Goal: Information Seeking & Learning: Get advice/opinions

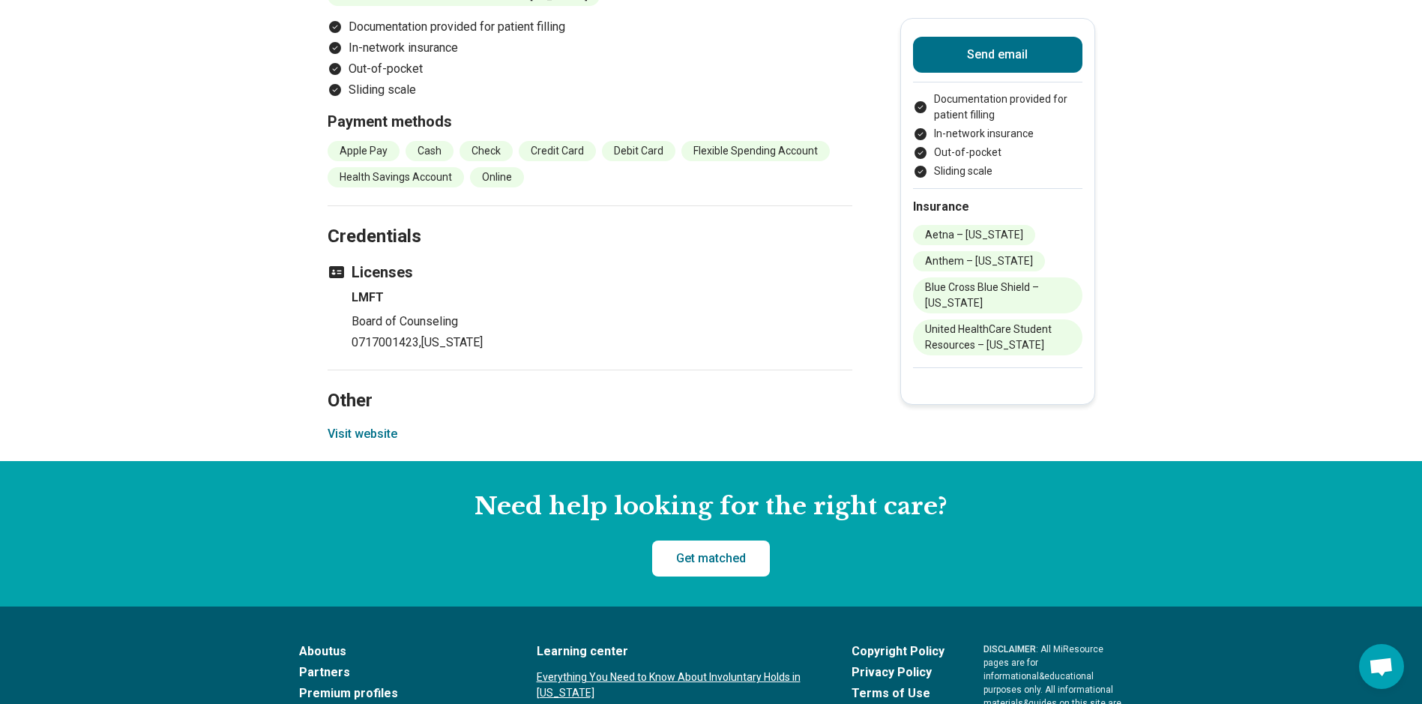
scroll to position [1724, 0]
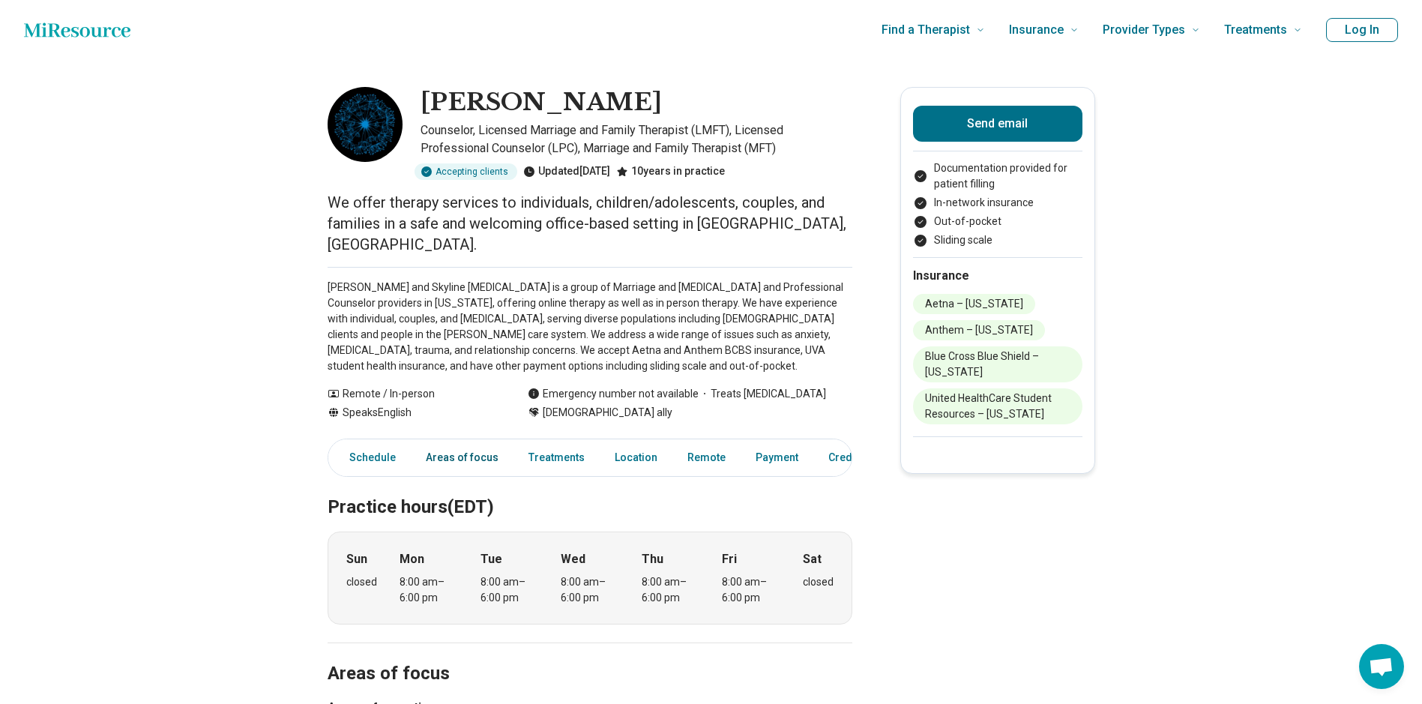
click at [441, 442] on link "Areas of focus" at bounding box center [462, 457] width 91 height 31
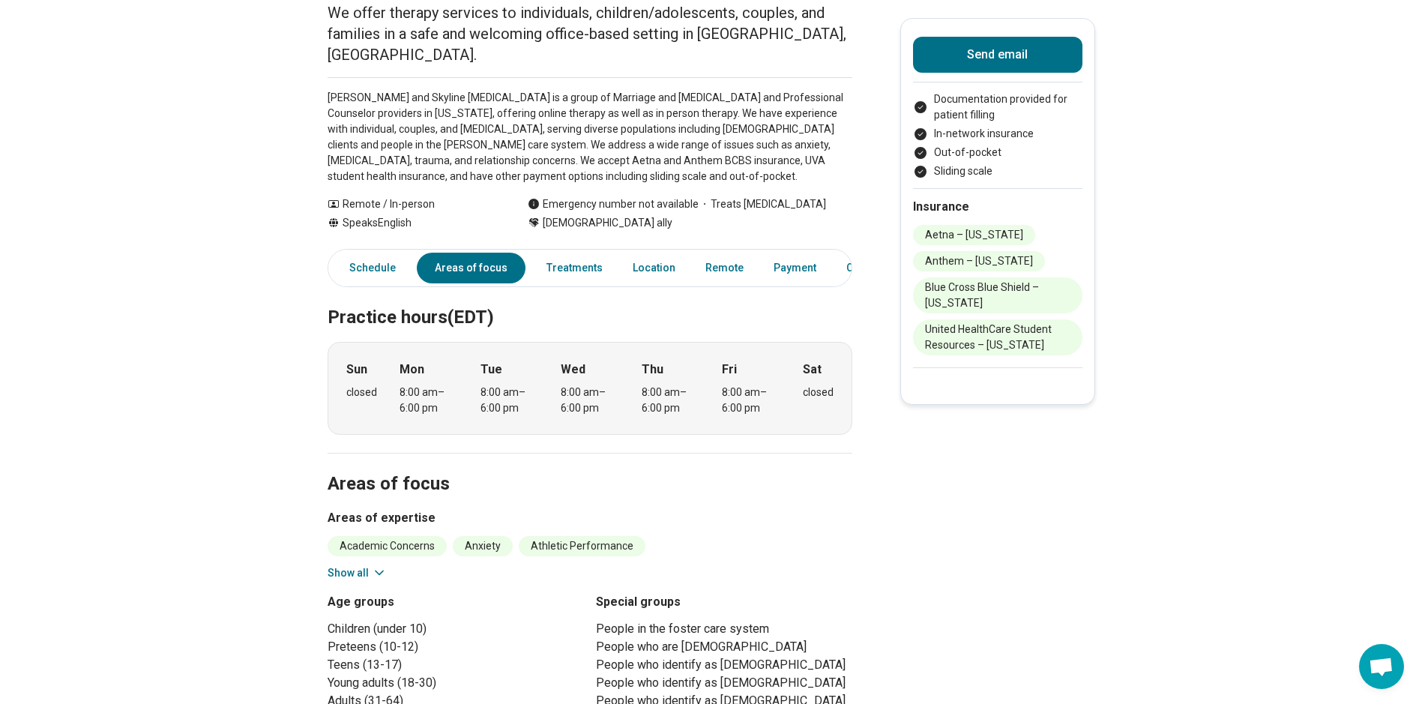
scroll to position [604, 0]
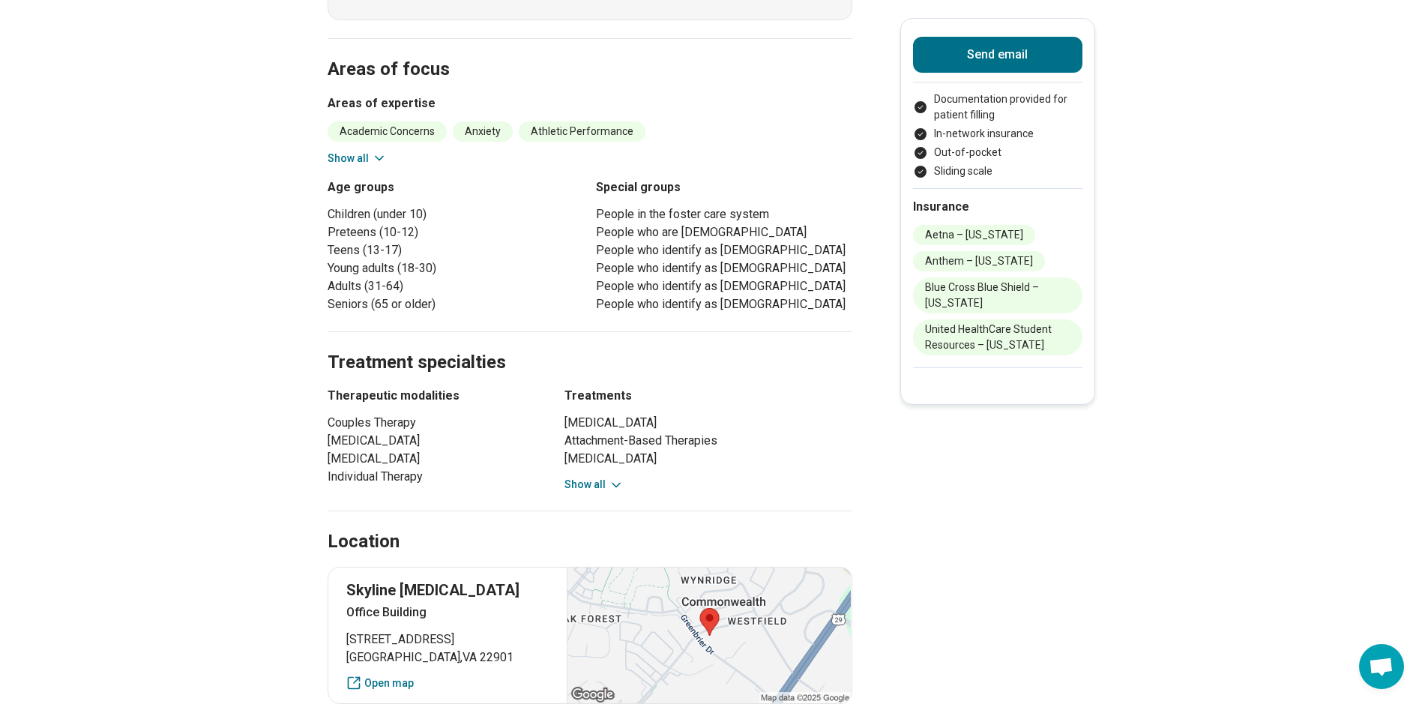
click at [579, 477] on button "Show all" at bounding box center [593, 485] width 59 height 16
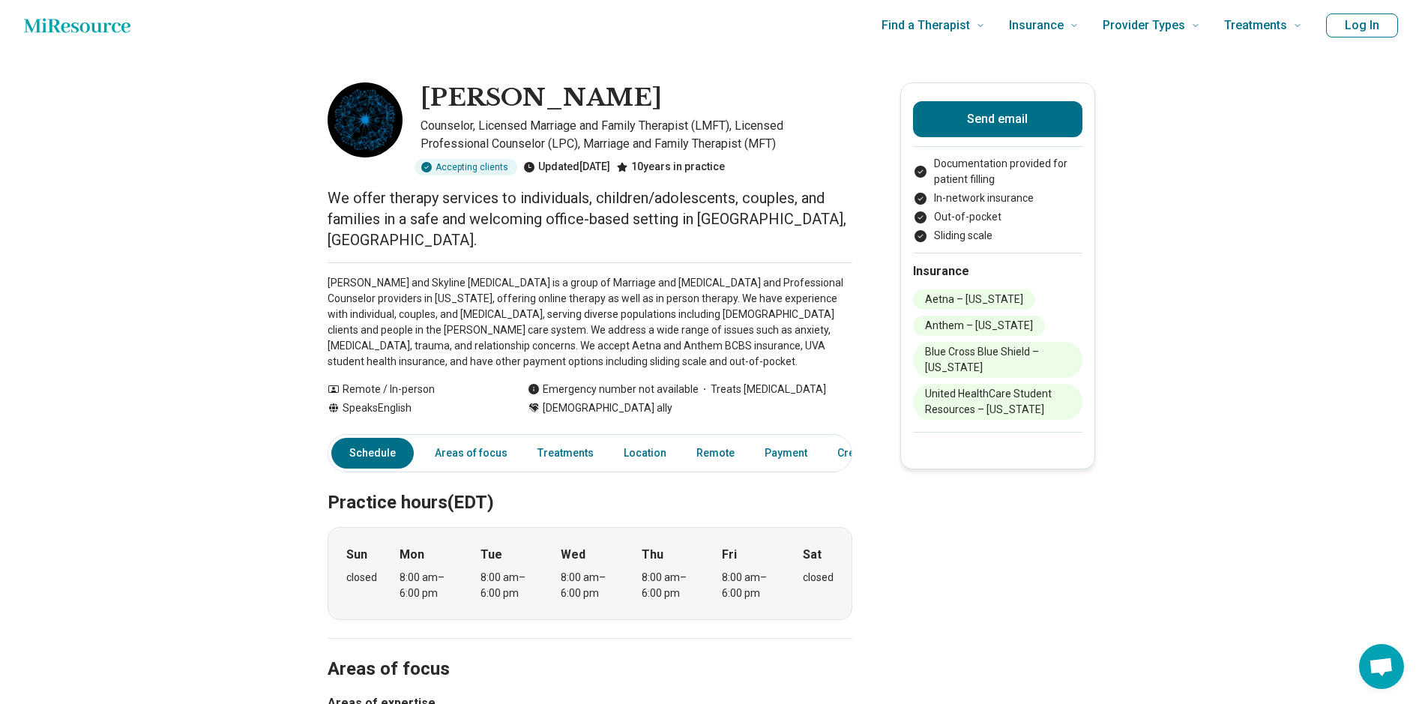
scroll to position [0, 0]
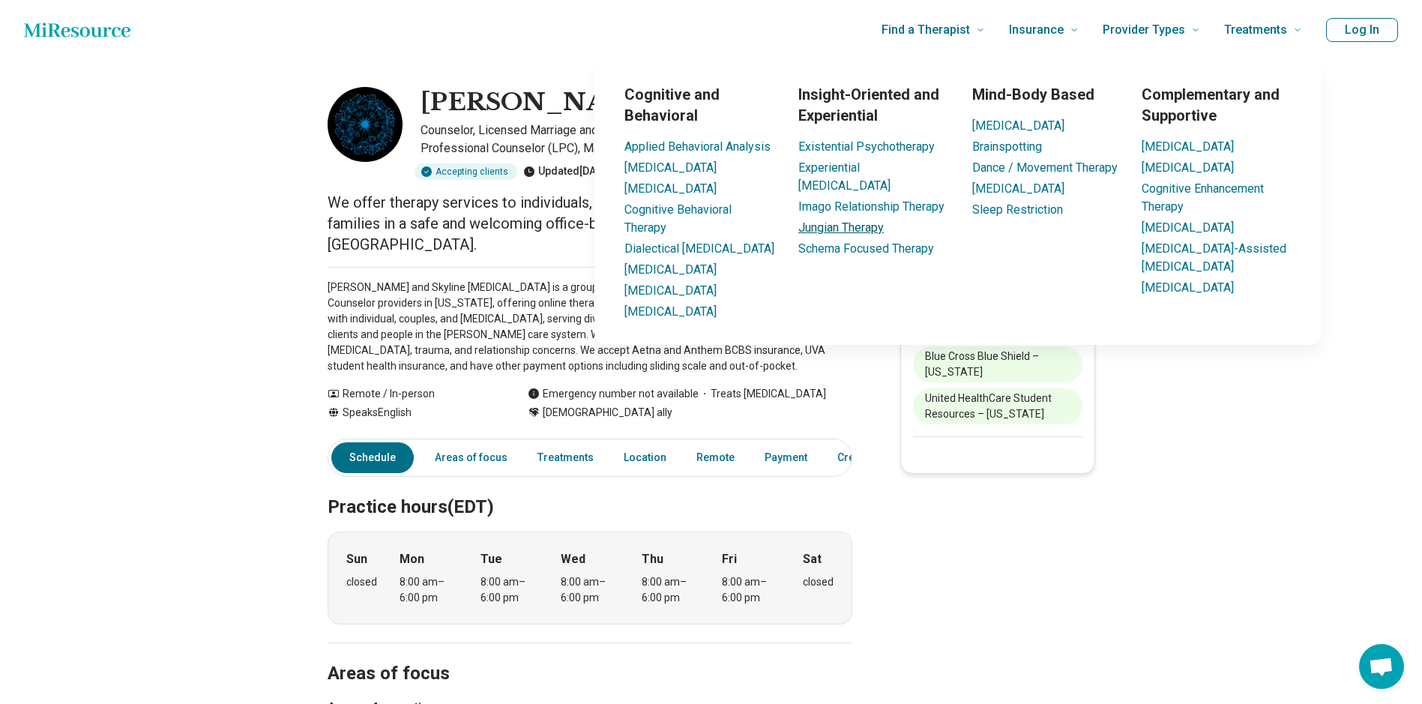
click at [841, 220] on link "Jungian Therapy" at bounding box center [840, 227] width 85 height 14
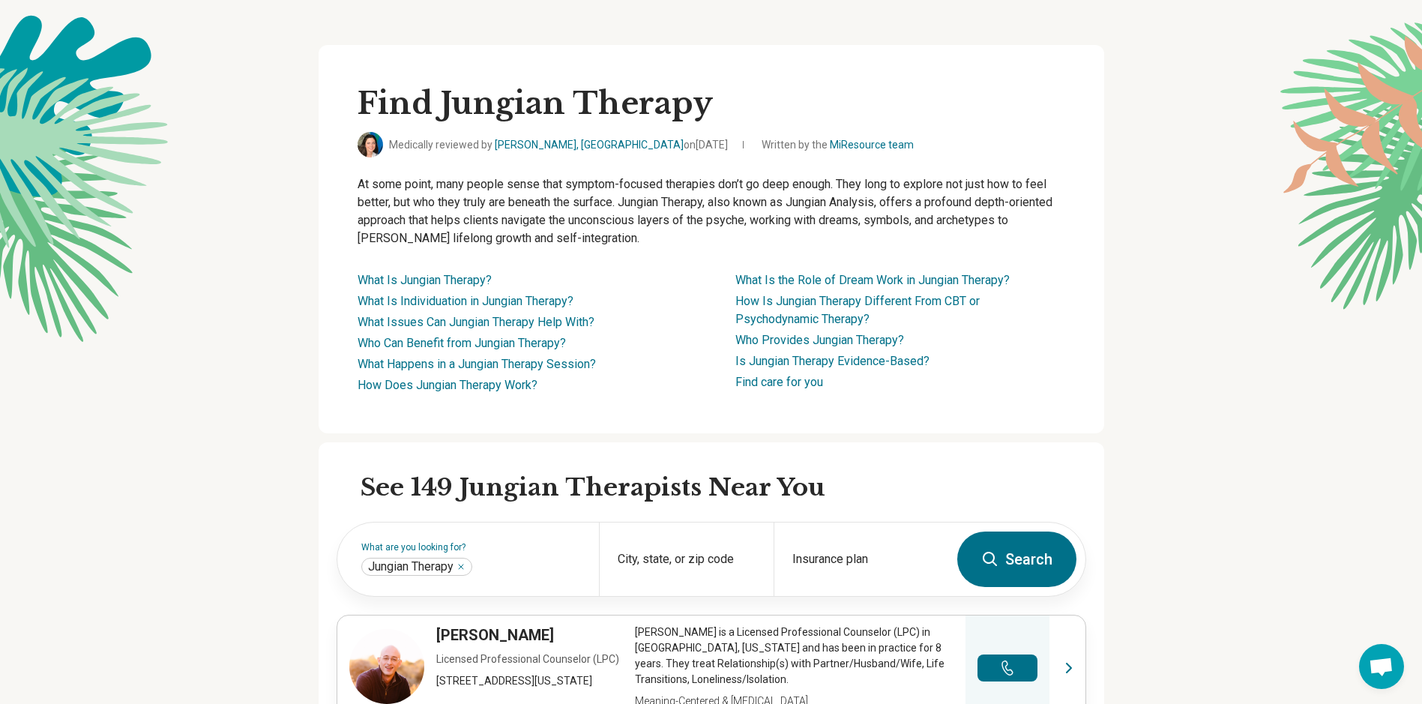
scroll to position [75, 0]
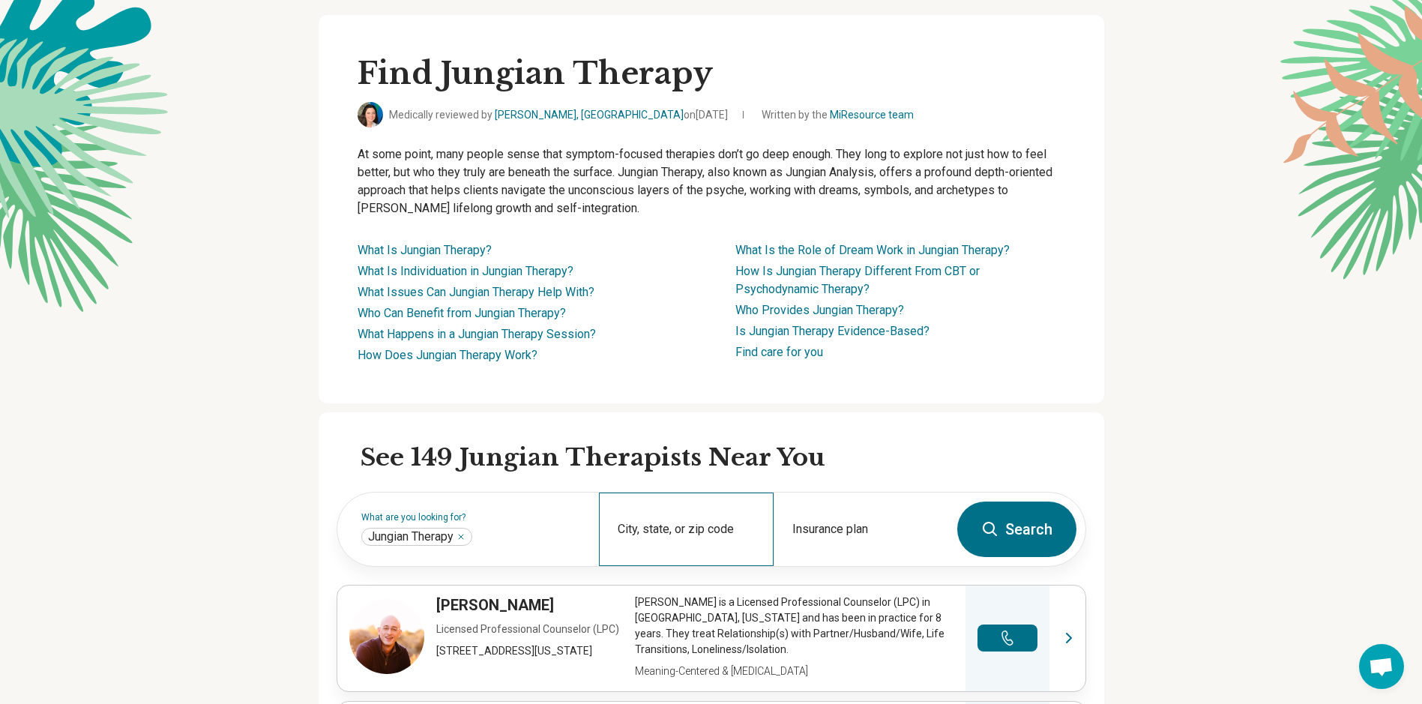
click at [662, 528] on div "City, state, or zip code" at bounding box center [686, 528] width 175 height 73
type input "*****"
click at [1022, 526] on button "Search" at bounding box center [1016, 528] width 119 height 55
click at [626, 537] on input "City, state, or zip code" at bounding box center [686, 539] width 138 height 18
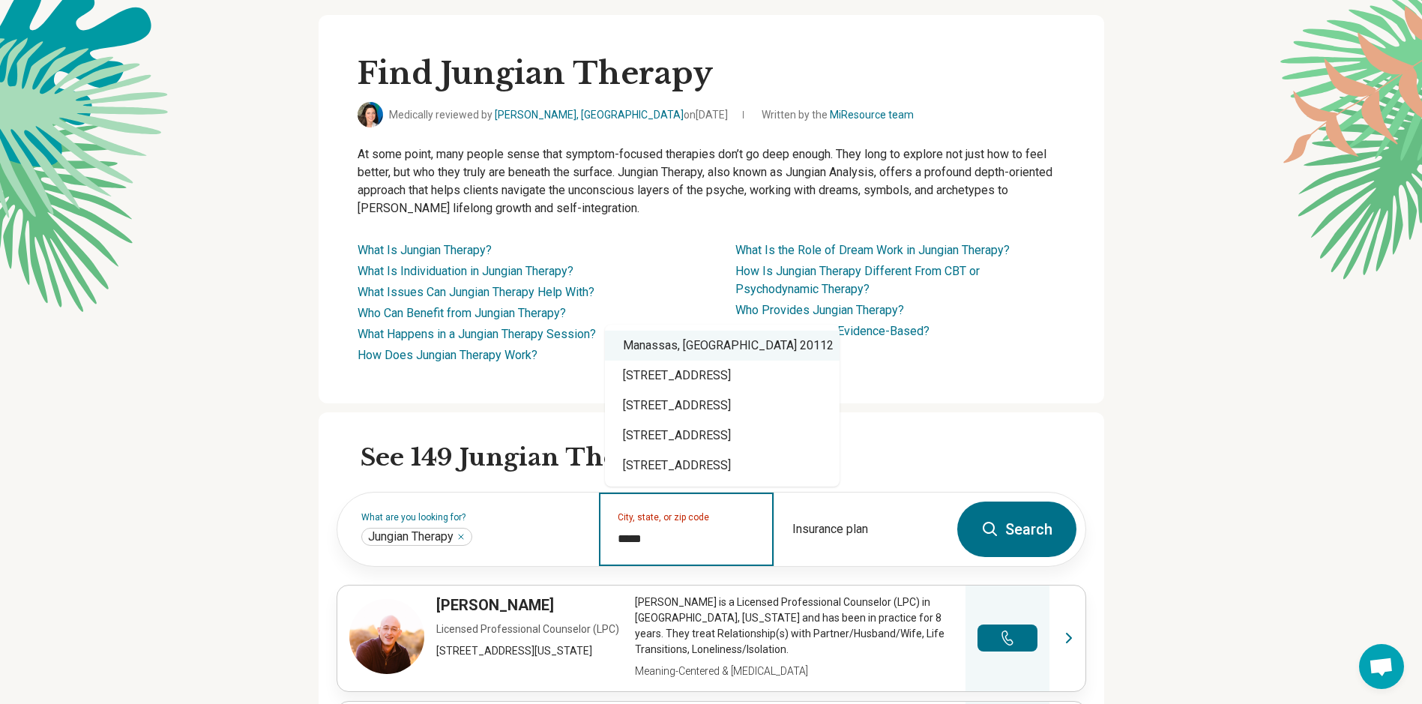
click at [680, 348] on div "Manassas, VA 20112" at bounding box center [722, 345] width 235 height 30
type input "**********"
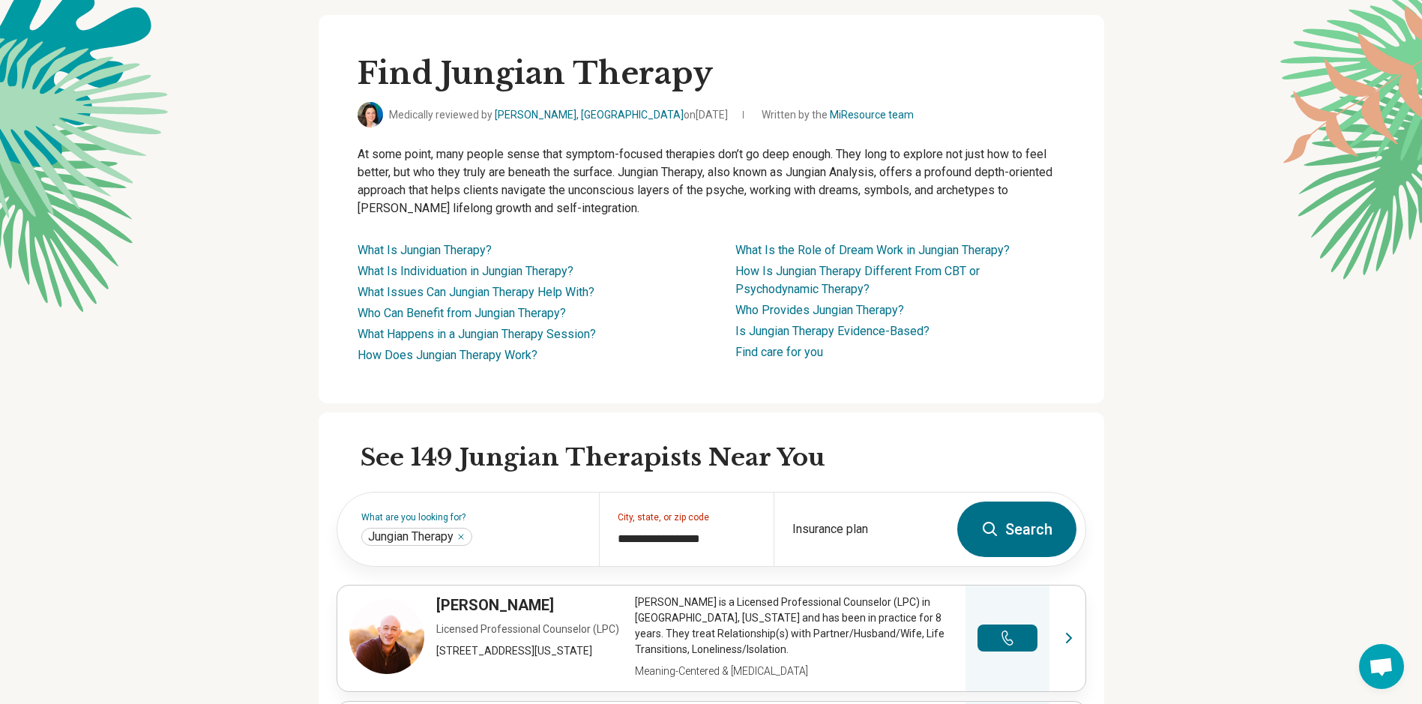
click at [1029, 519] on button "Search" at bounding box center [1016, 528] width 119 height 55
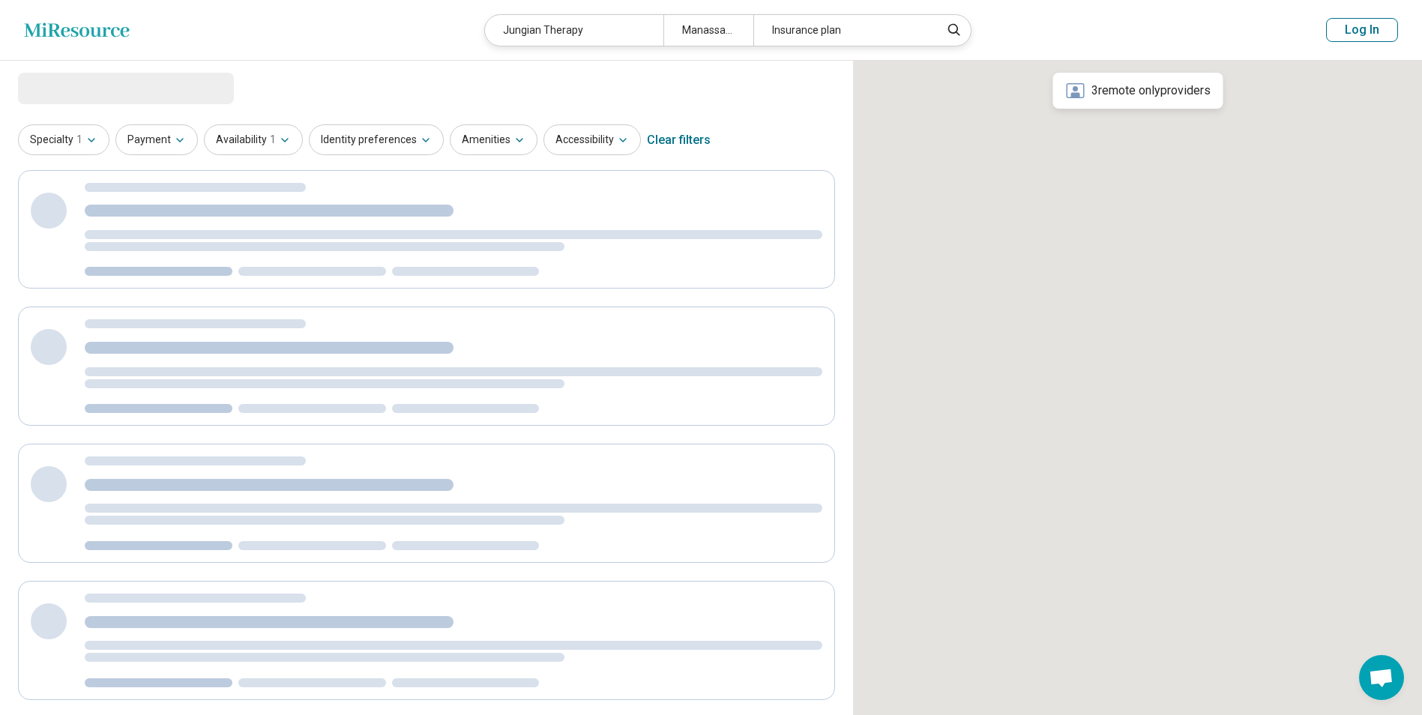
select select "***"
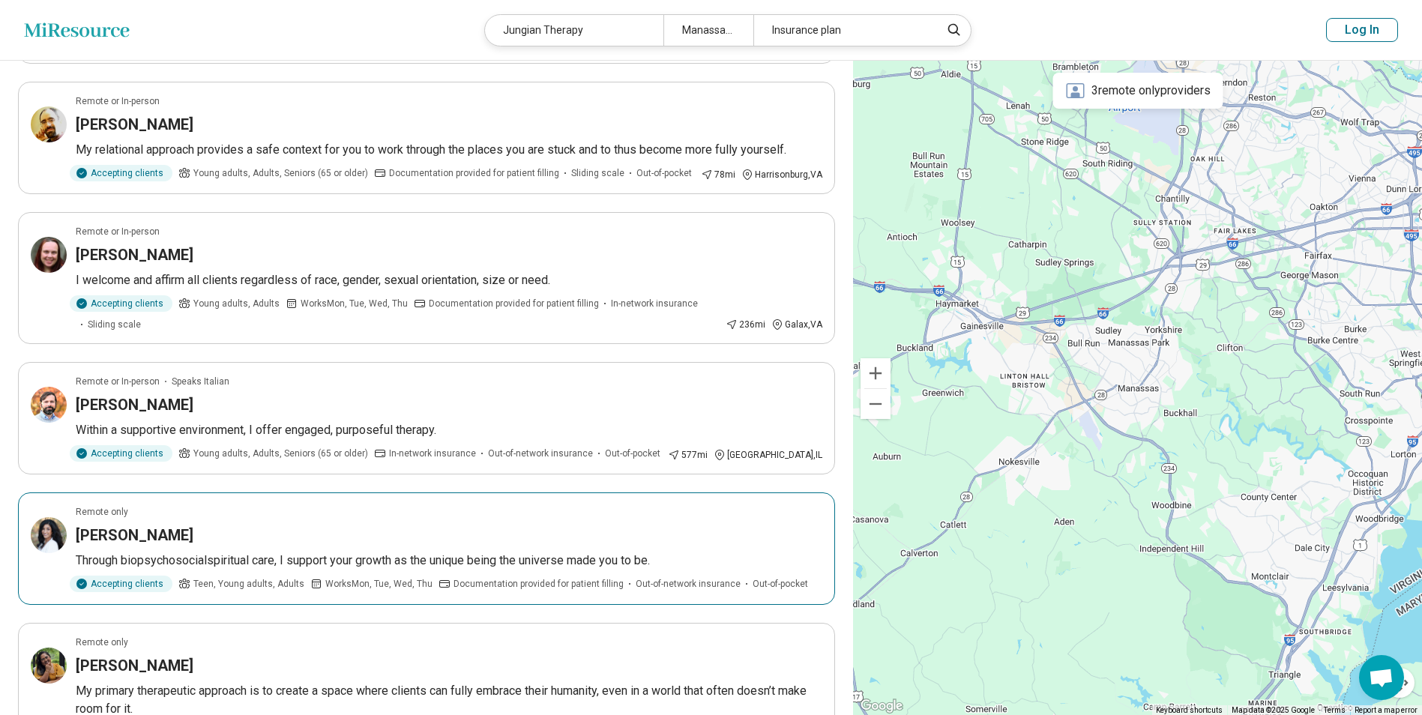
scroll to position [749, 0]
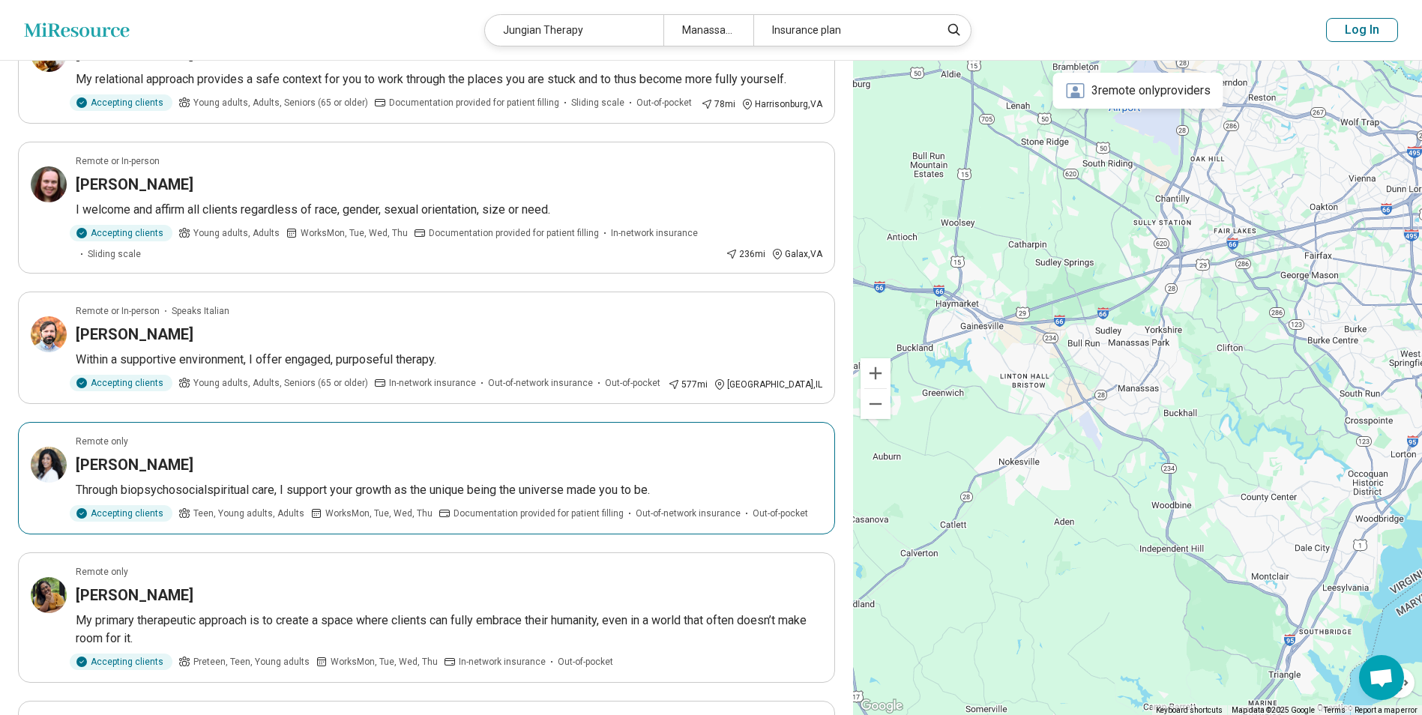
click at [52, 466] on img at bounding box center [49, 465] width 36 height 36
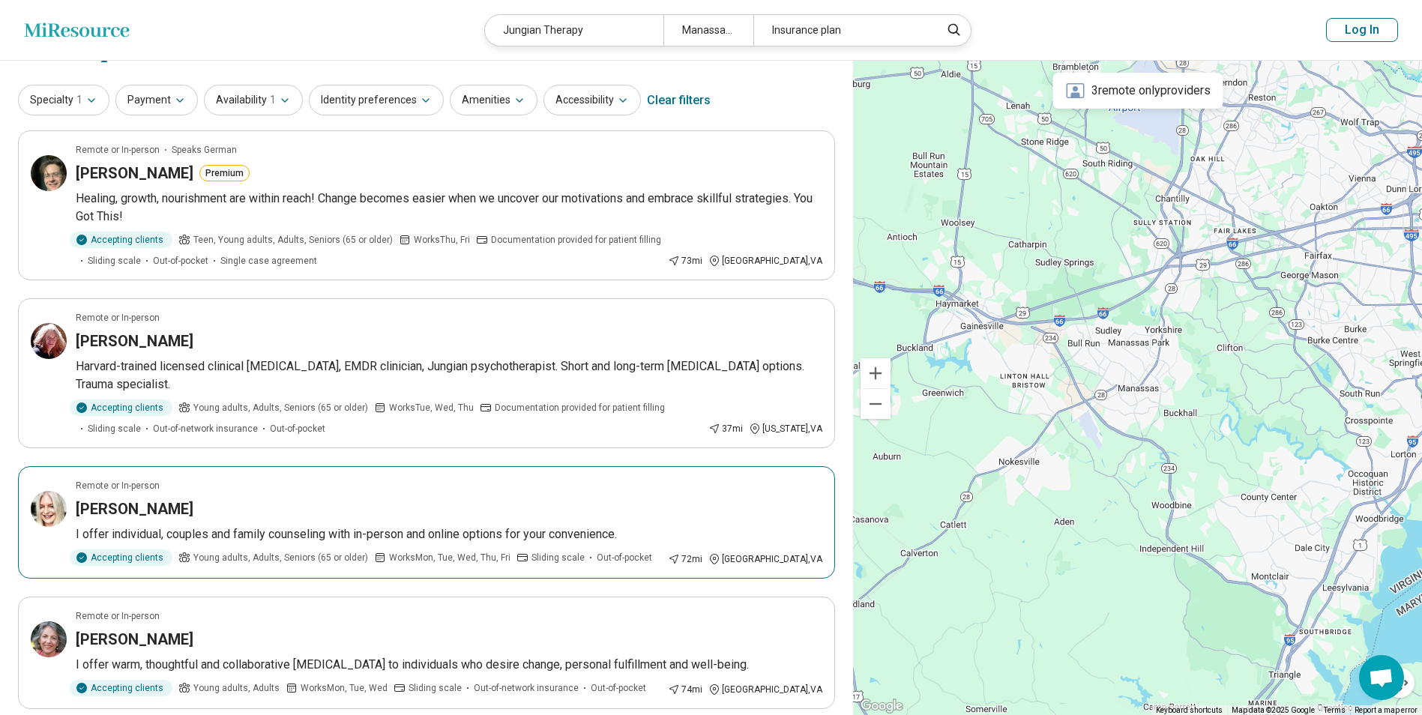
scroll to position [0, 0]
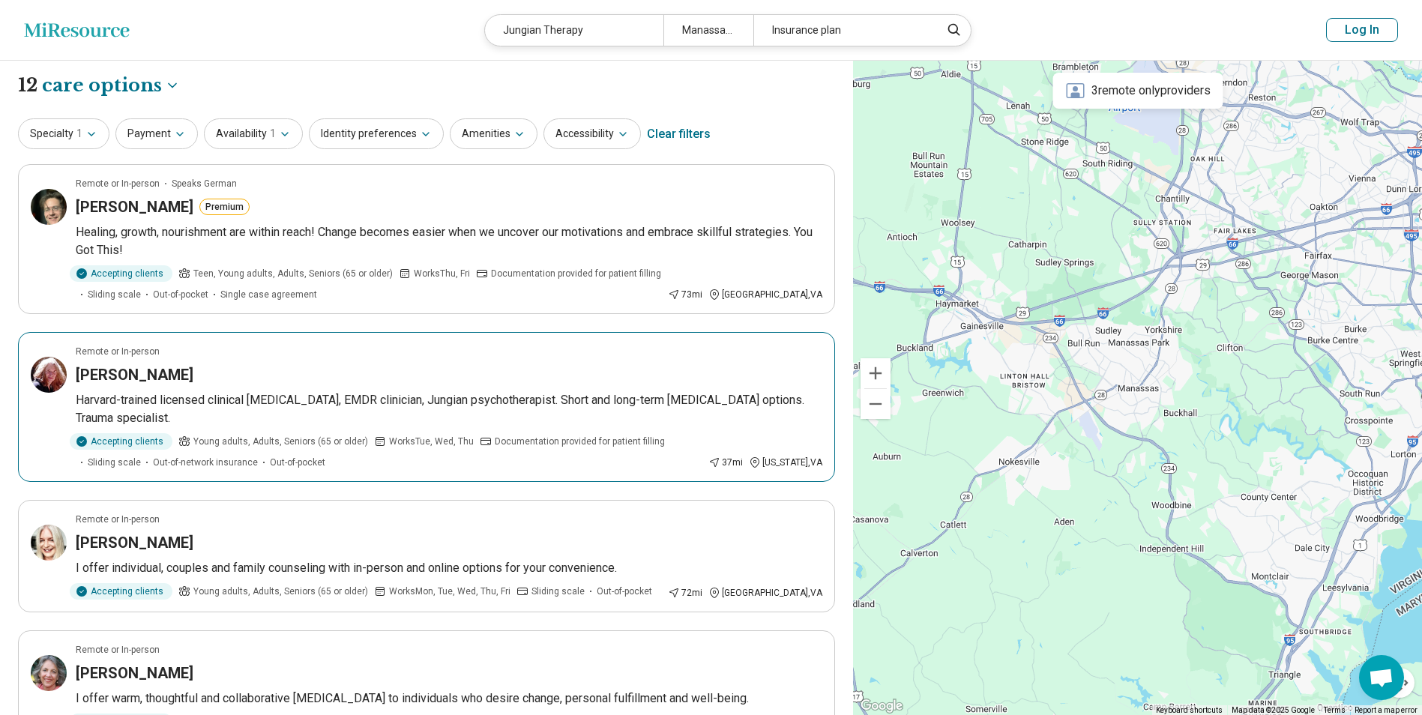
click at [40, 375] on img at bounding box center [49, 375] width 36 height 36
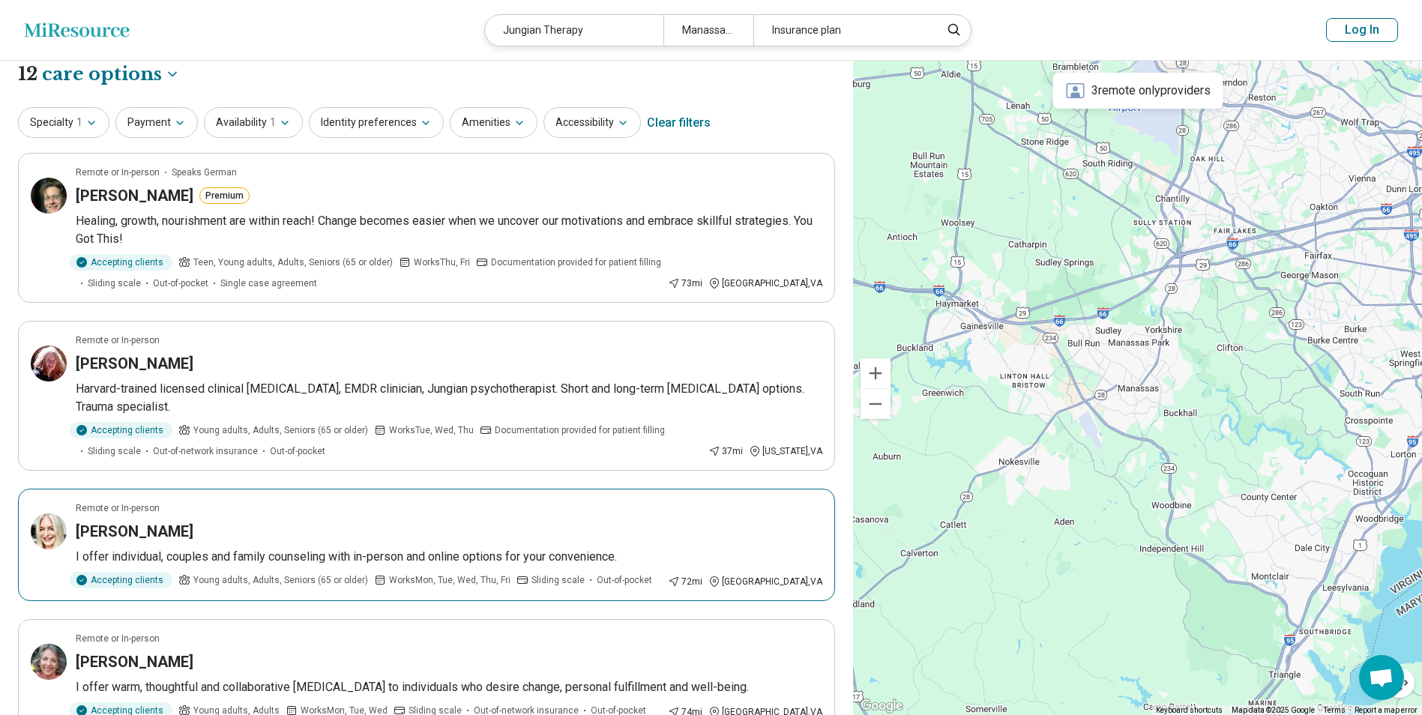
scroll to position [75, 0]
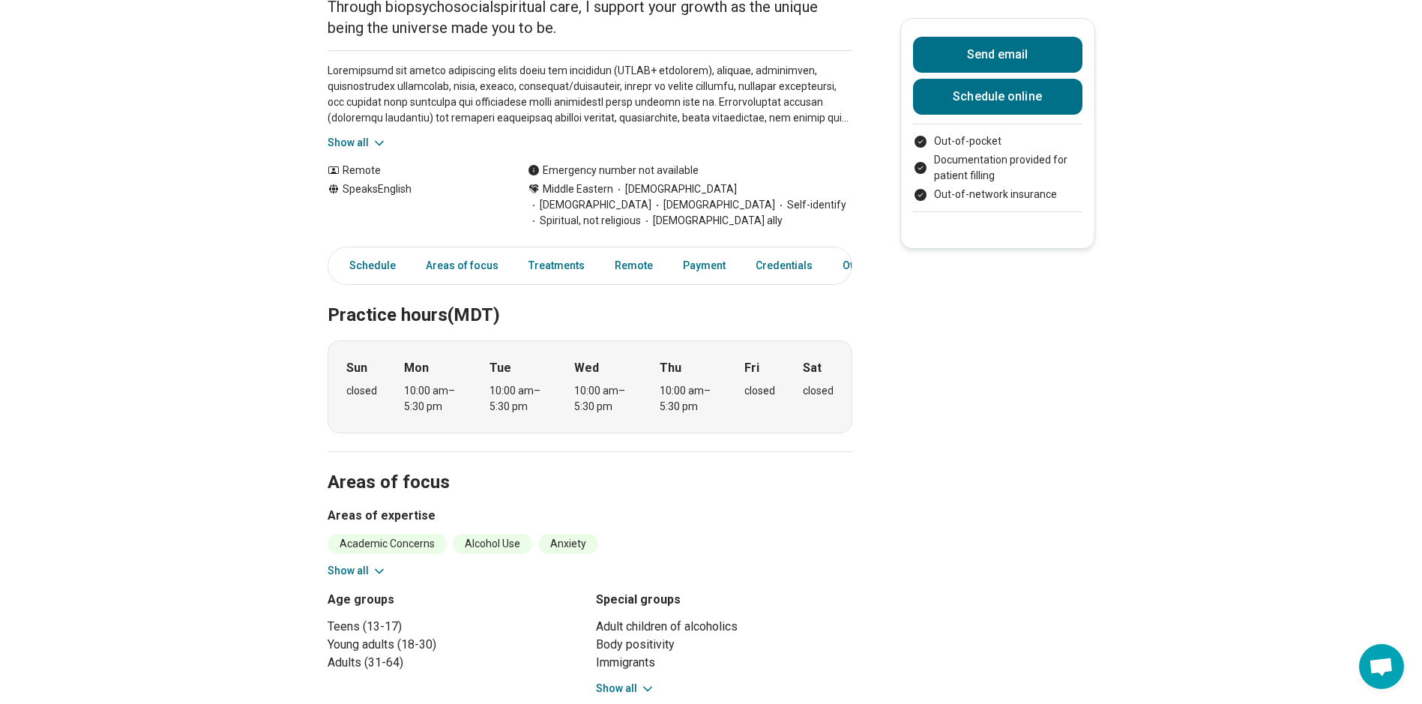
scroll to position [225, 0]
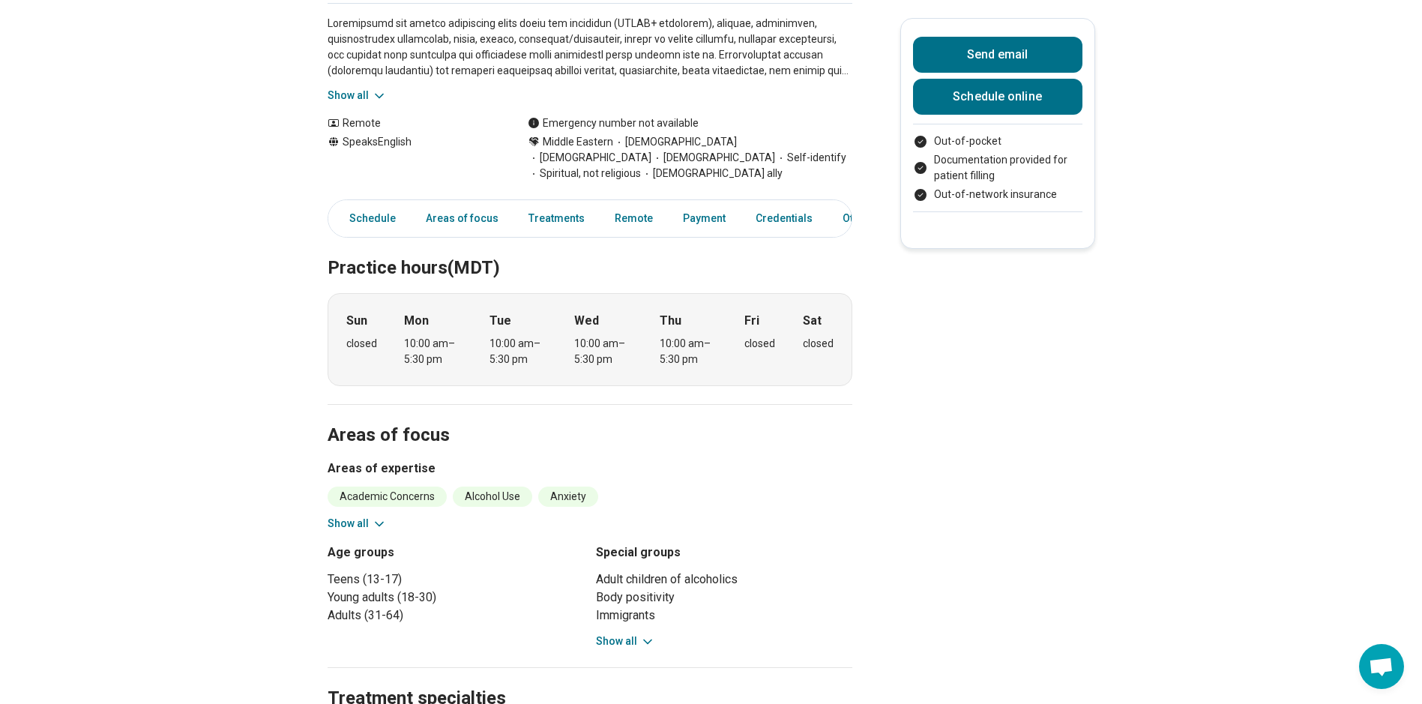
click at [642, 633] on button "Show all" at bounding box center [625, 641] width 59 height 16
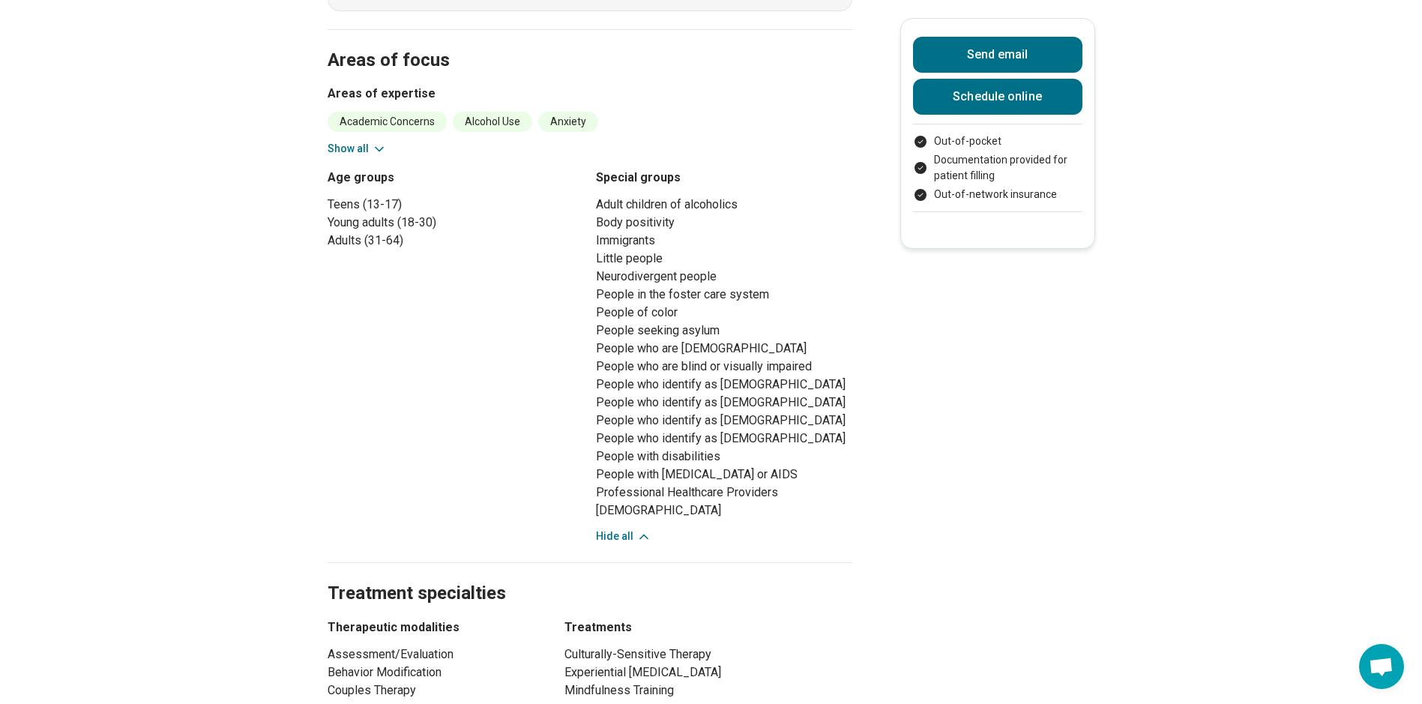
scroll to position [674, 0]
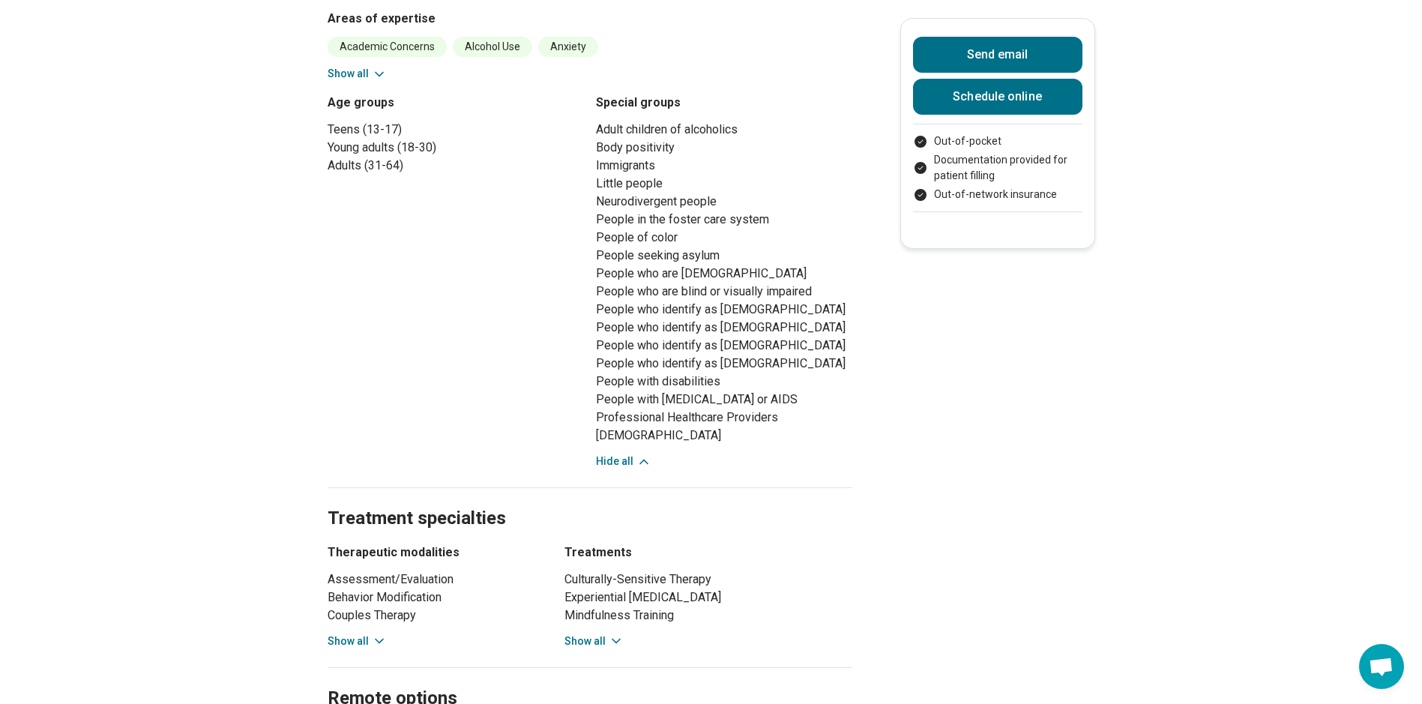
click at [368, 633] on button "Show all" at bounding box center [356, 641] width 59 height 16
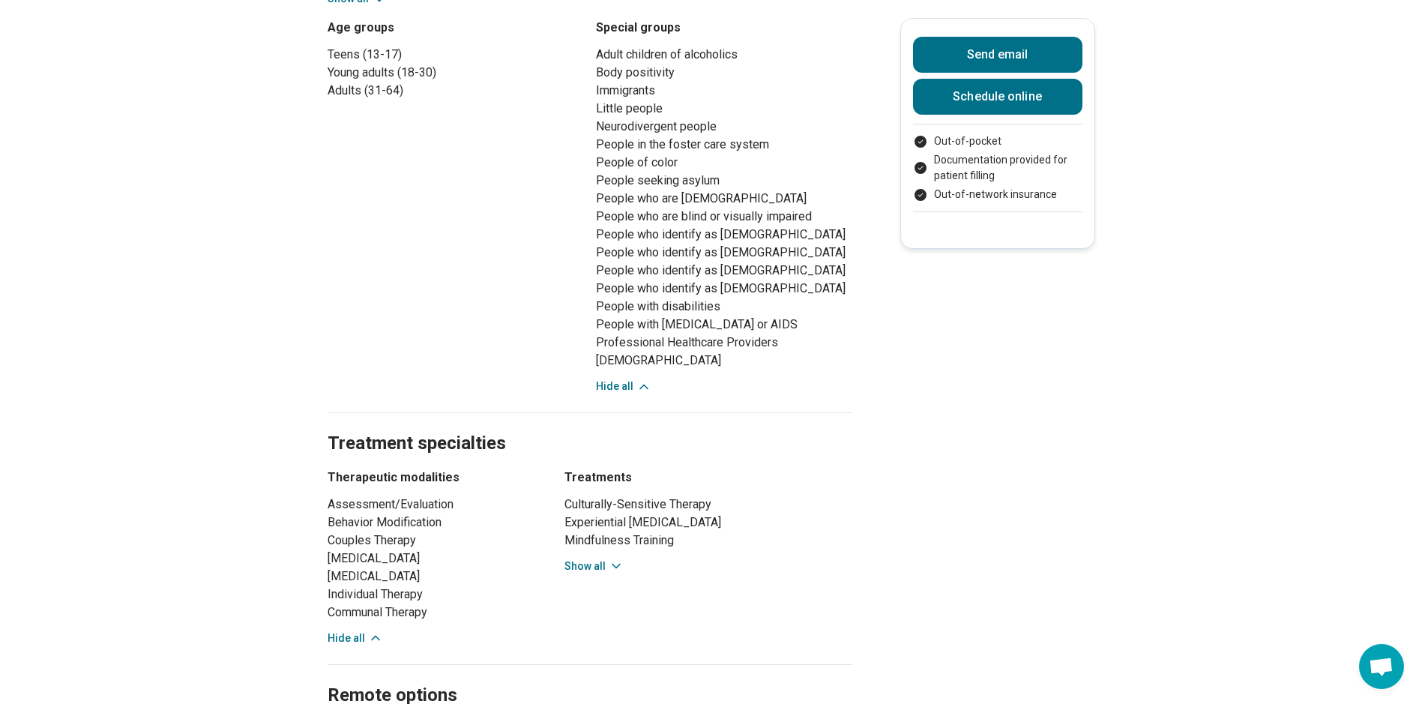
click at [600, 558] on button "Show all" at bounding box center [593, 566] width 59 height 16
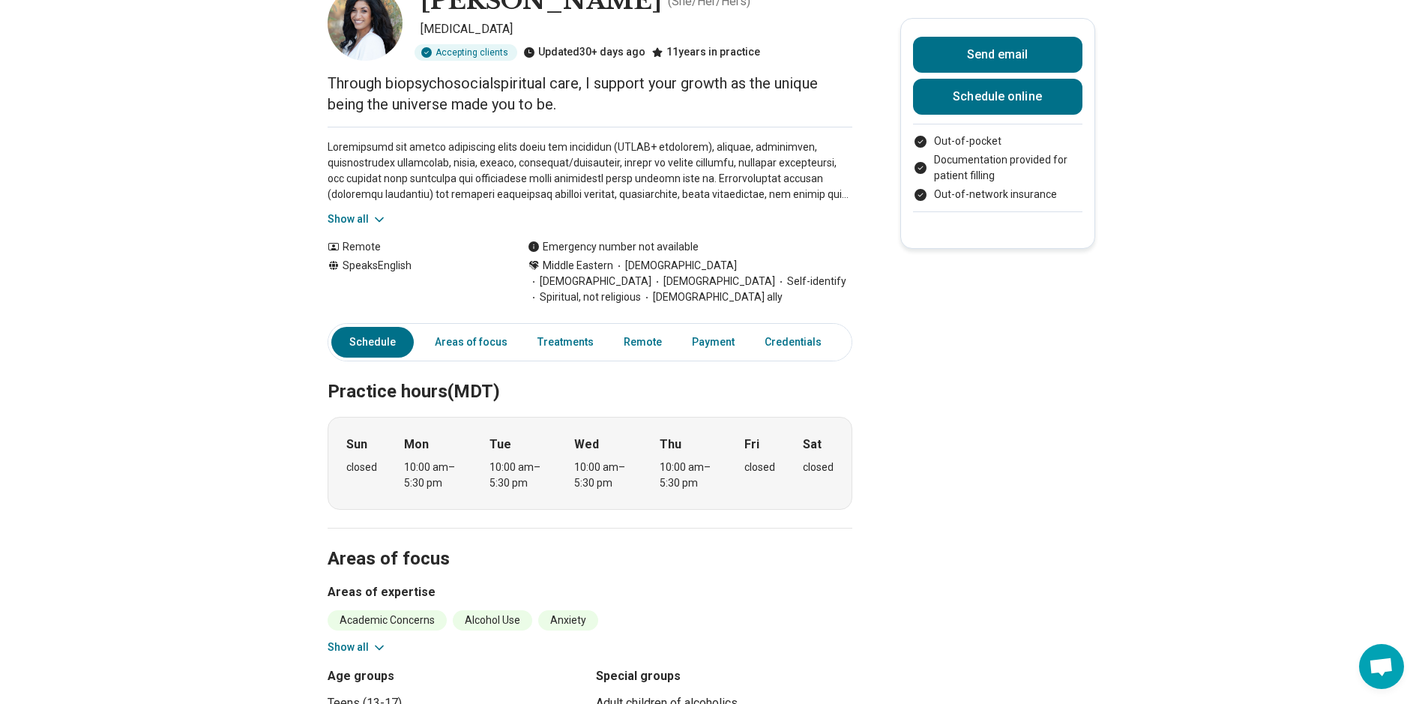
scroll to position [0, 0]
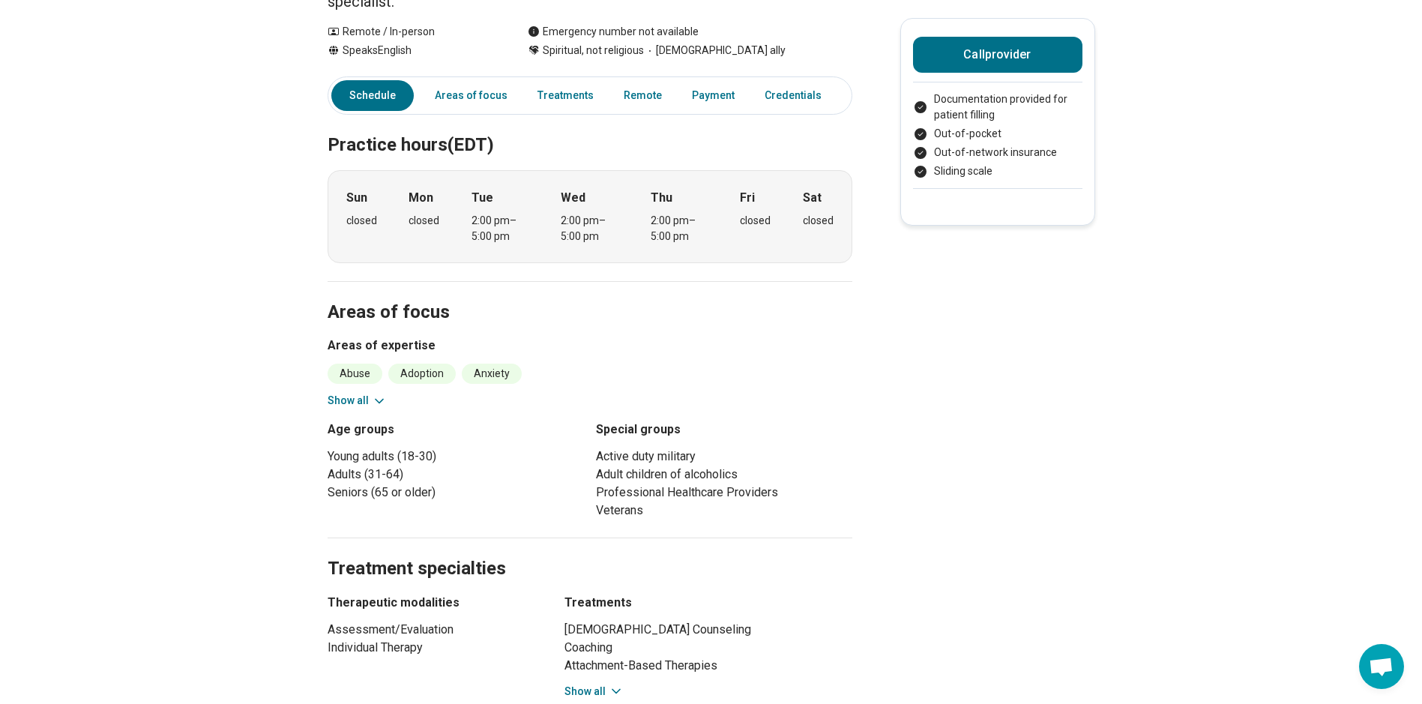
scroll to position [299, 0]
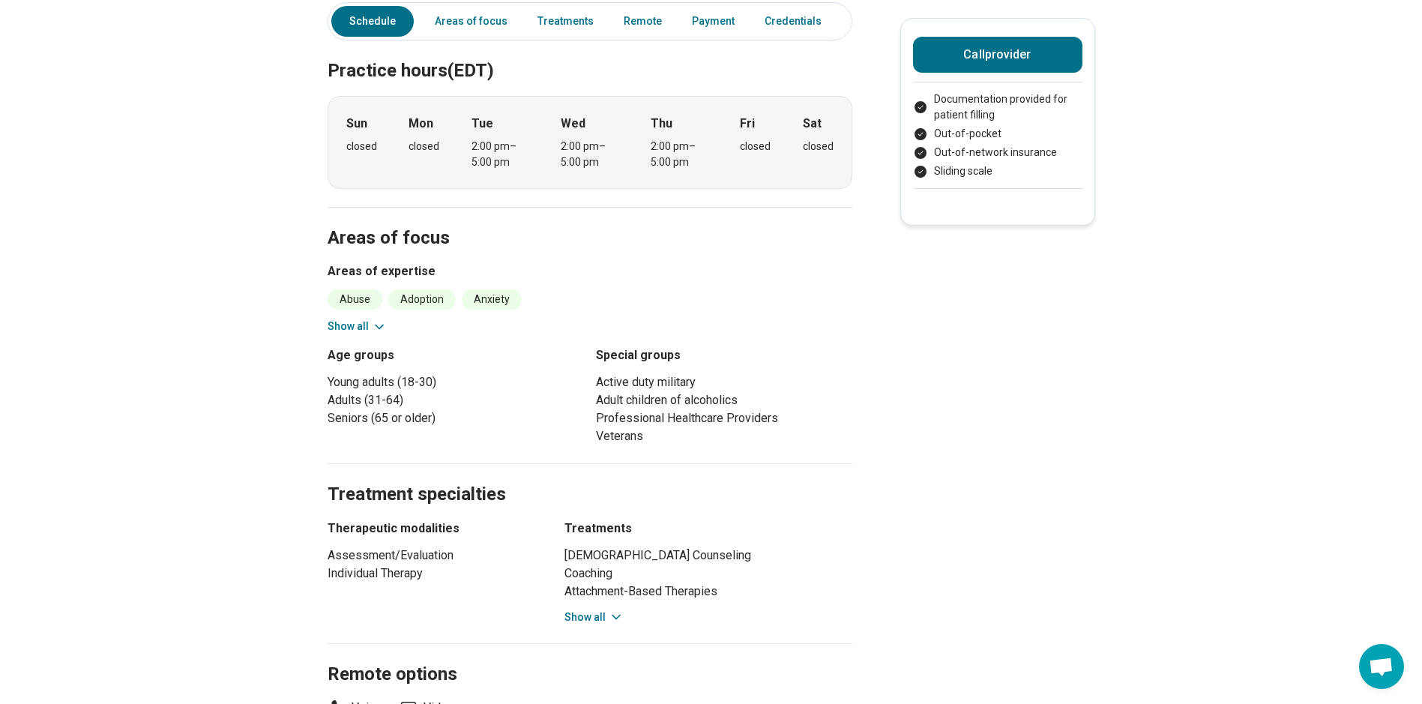
click at [591, 617] on button "Show all" at bounding box center [593, 617] width 59 height 16
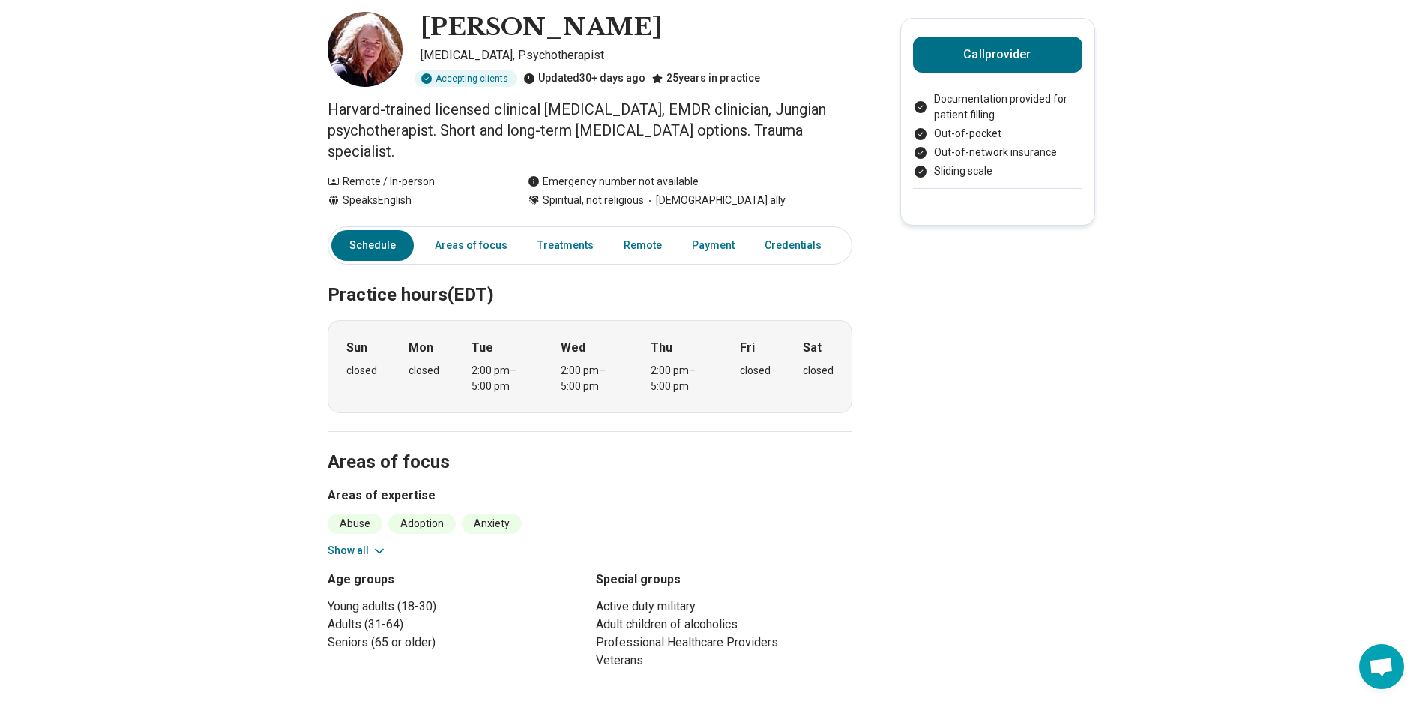
scroll to position [0, 0]
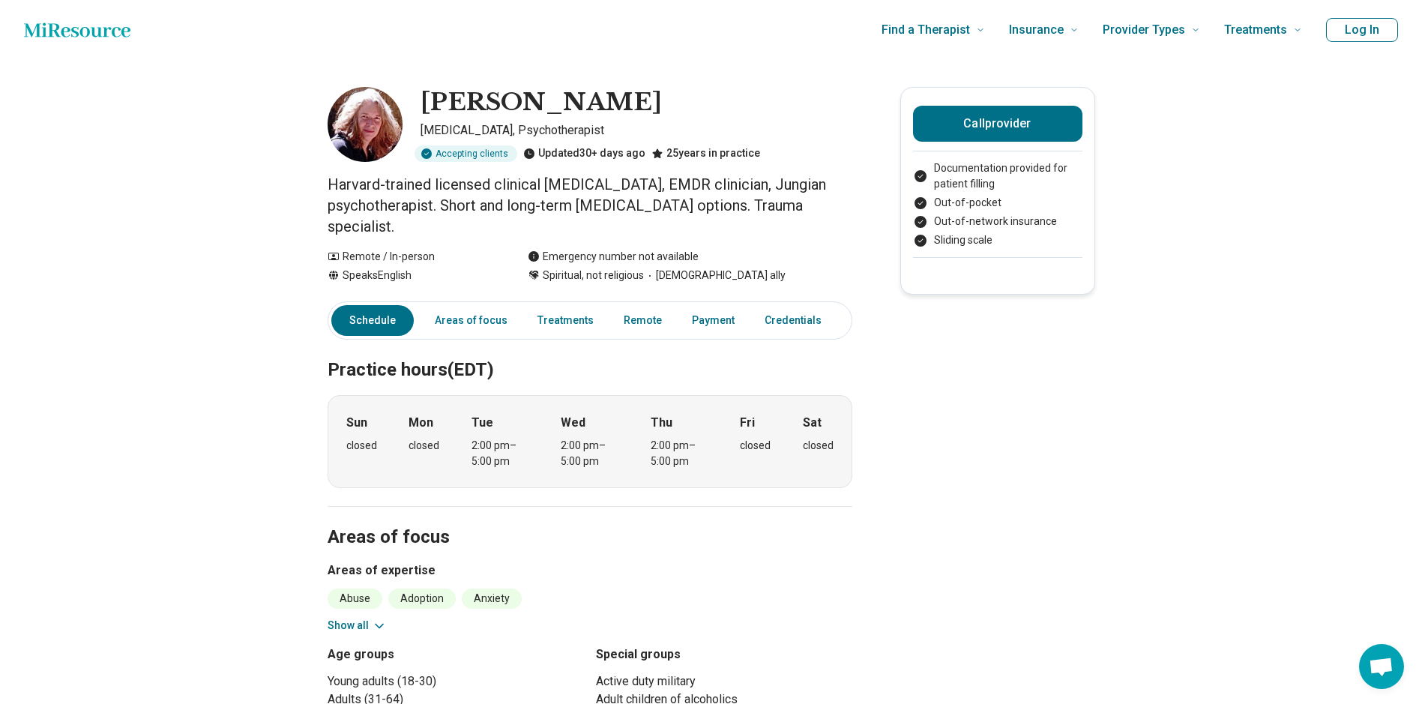
drag, startPoint x: 375, startPoint y: 135, endPoint x: 366, endPoint y: 117, distance: 20.5
click at [366, 117] on img at bounding box center [364, 124] width 75 height 75
